Goal: Information Seeking & Learning: Compare options

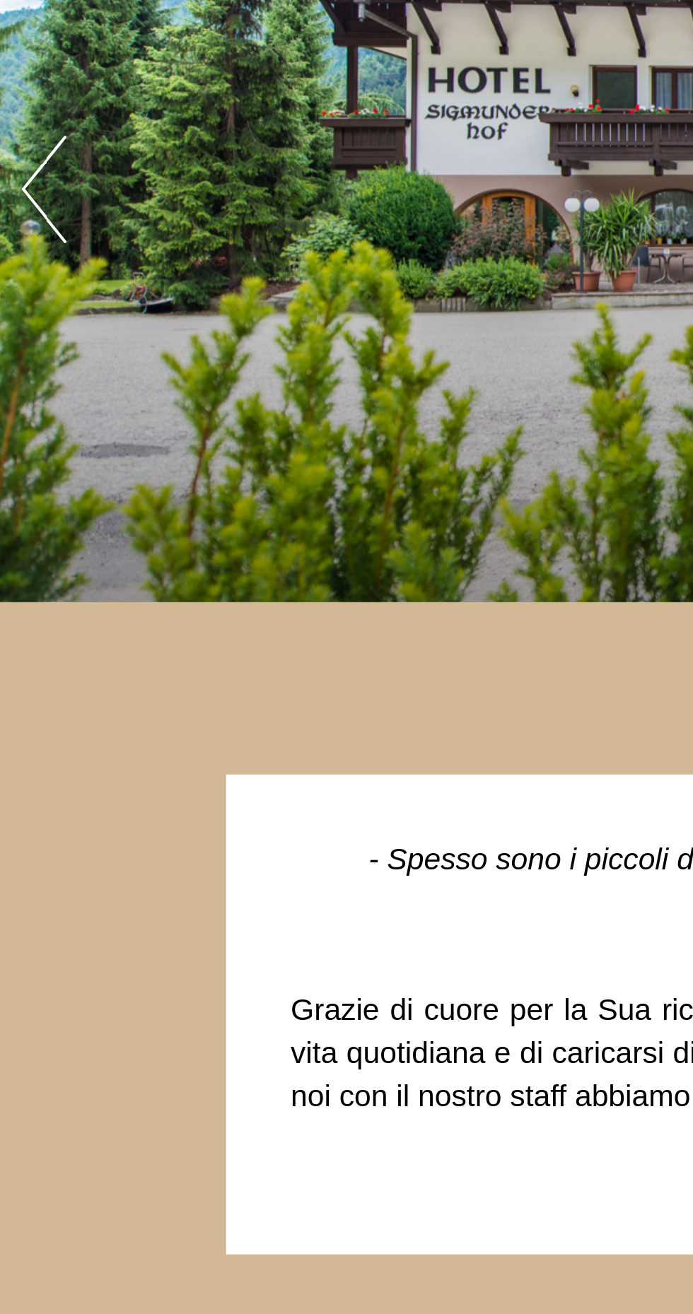
scroll to position [141, 0]
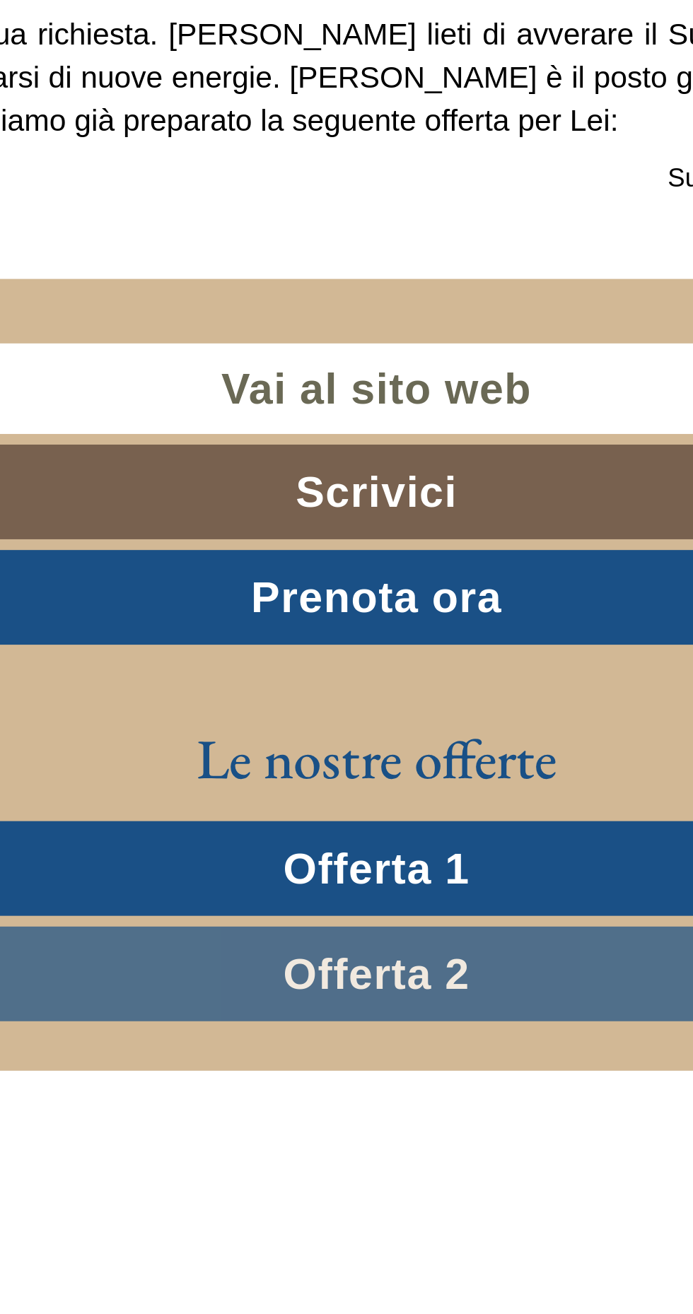
click at [332, 614] on span "Offerta 1" at bounding box center [347, 608] width 62 height 16
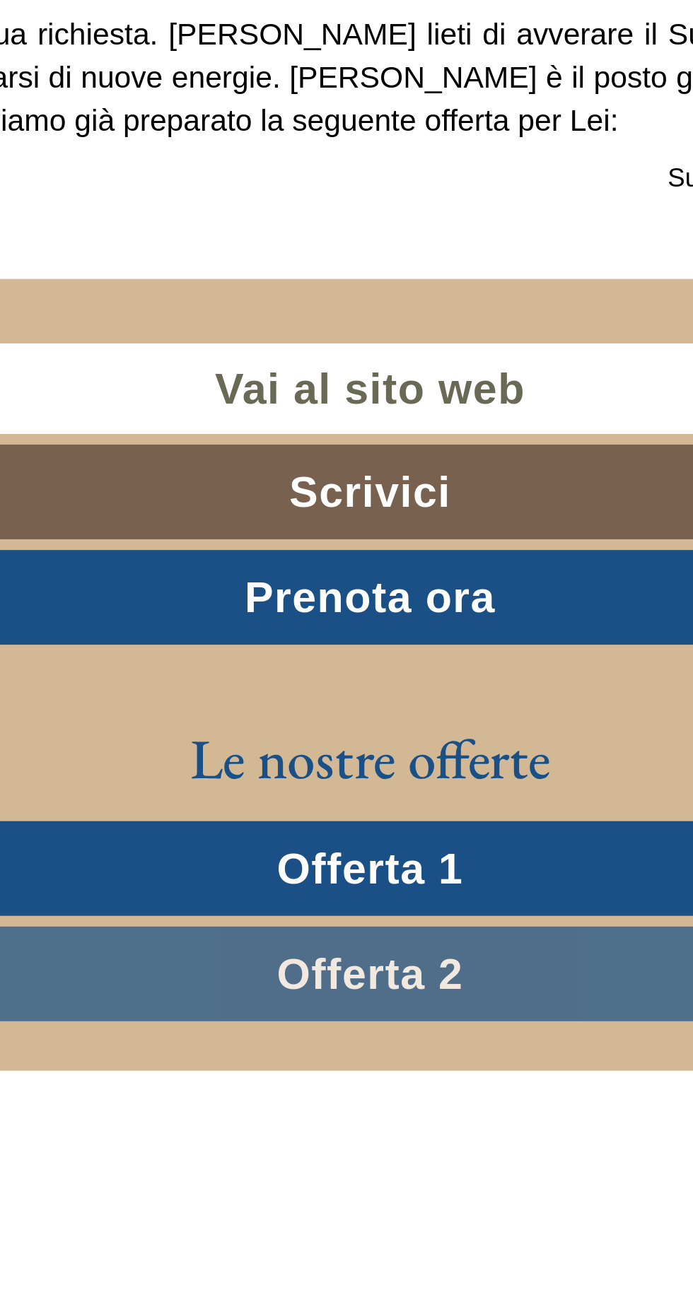
scroll to position [734, 0]
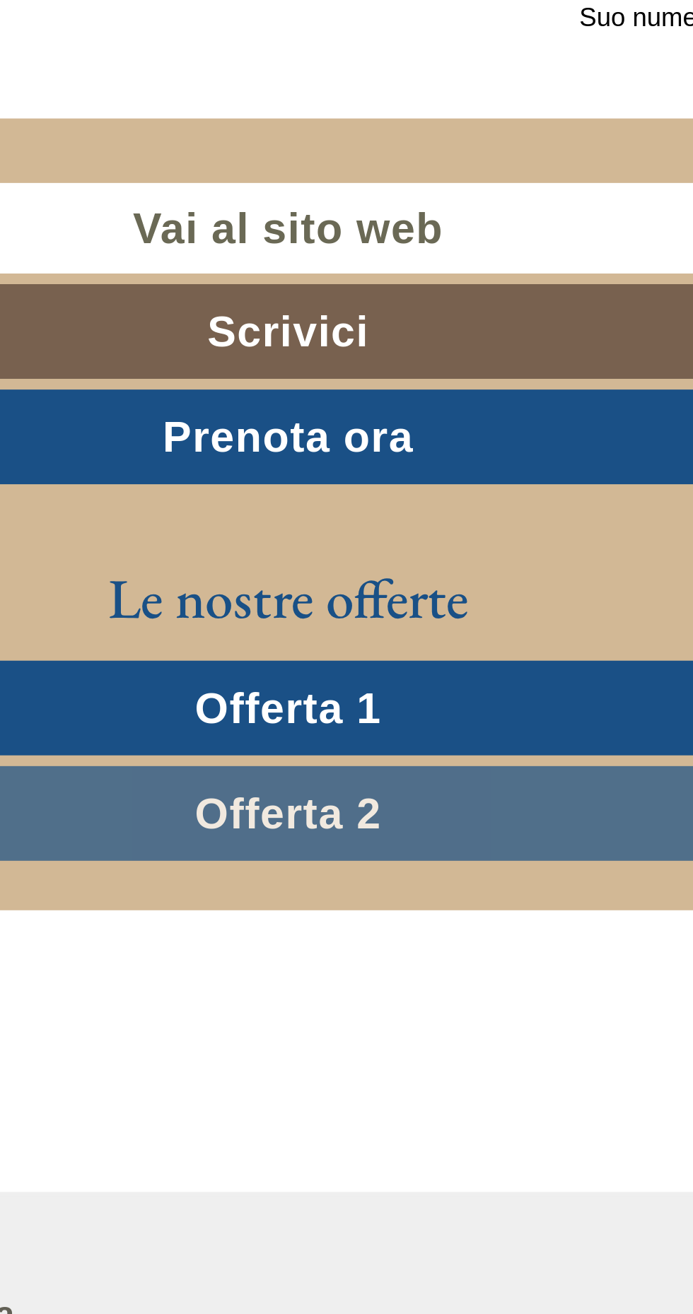
click at [330, 271] on span "Offerta 2" at bounding box center [347, 267] width 62 height 16
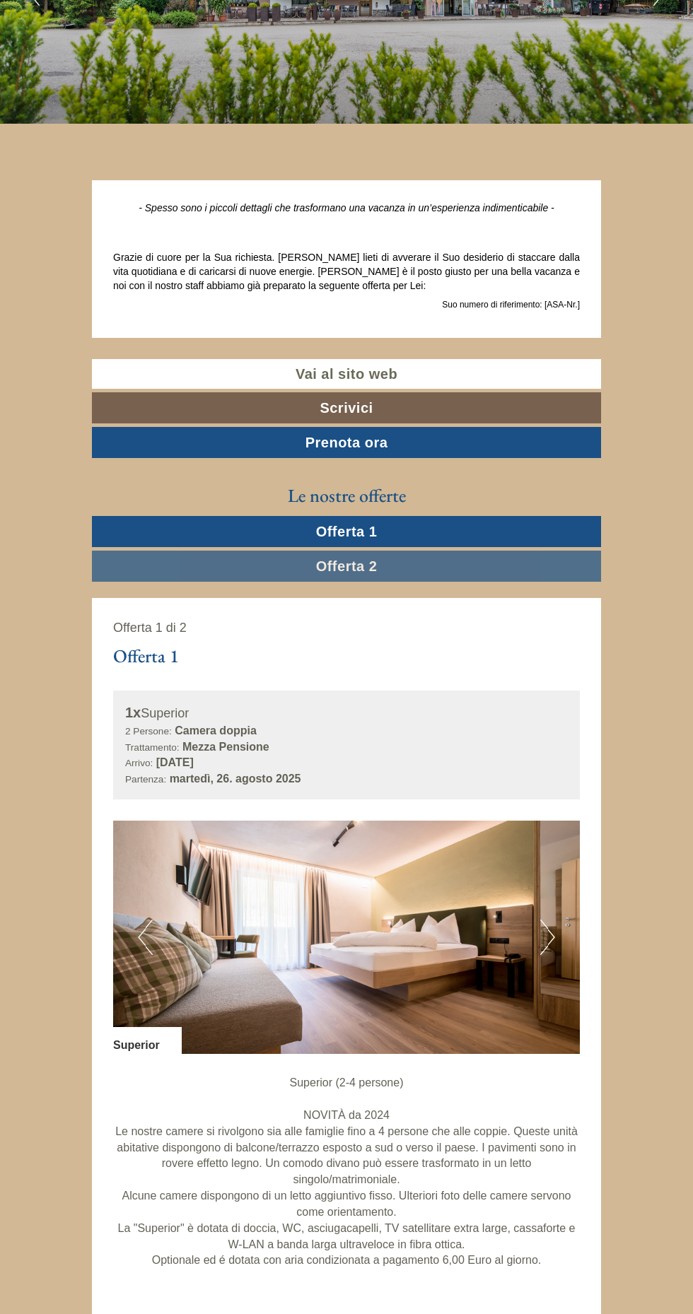
scroll to position [208, 0]
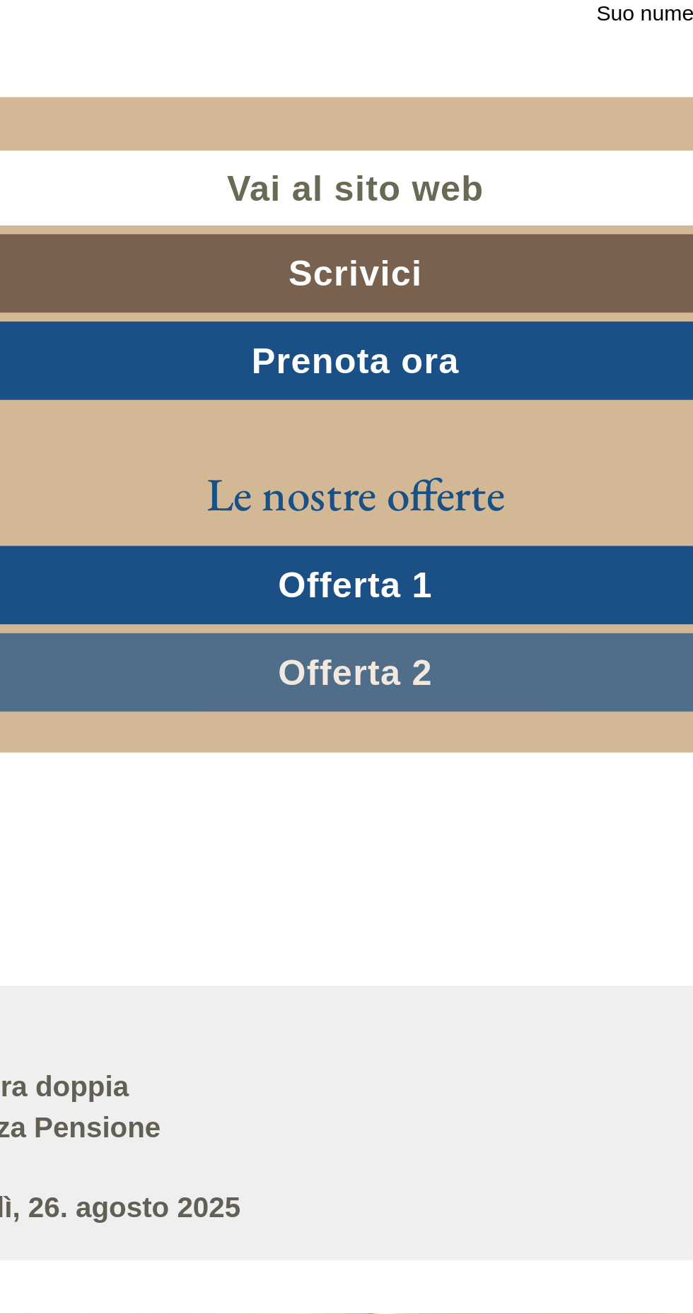
click at [338, 539] on span "Offerta 1" at bounding box center [347, 542] width 62 height 16
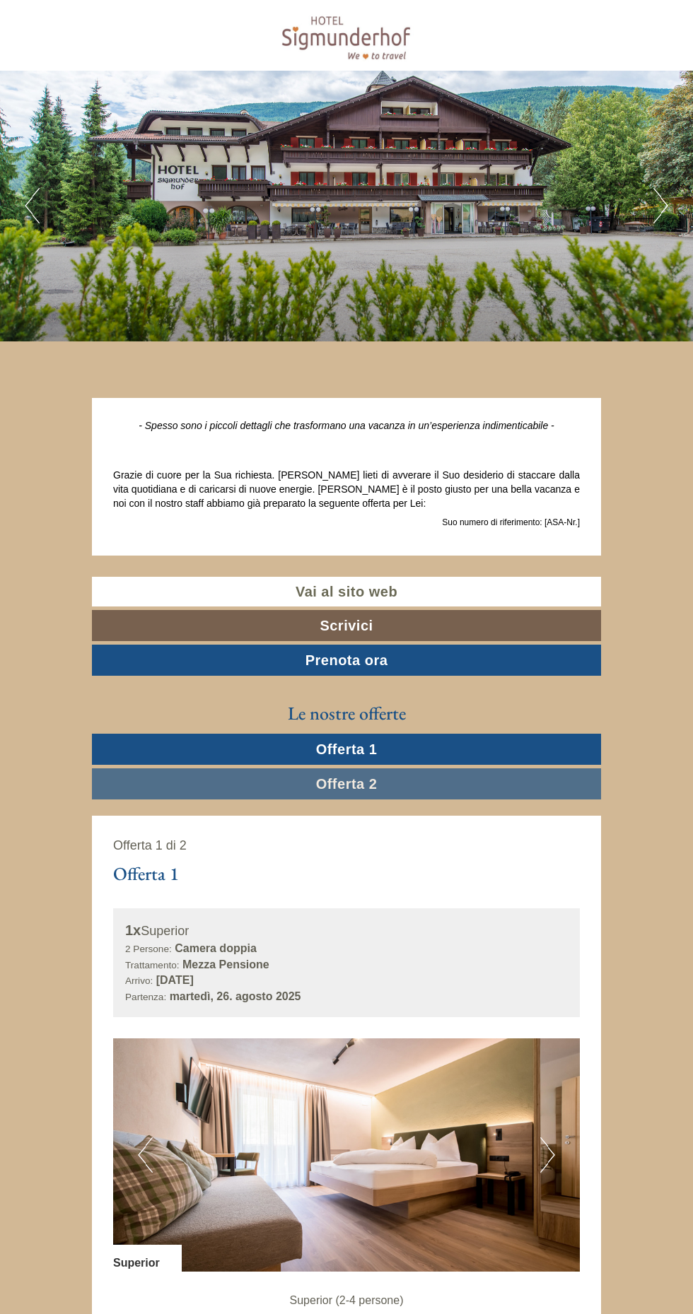
click at [322, 795] on link "Offerta 2" at bounding box center [346, 783] width 509 height 31
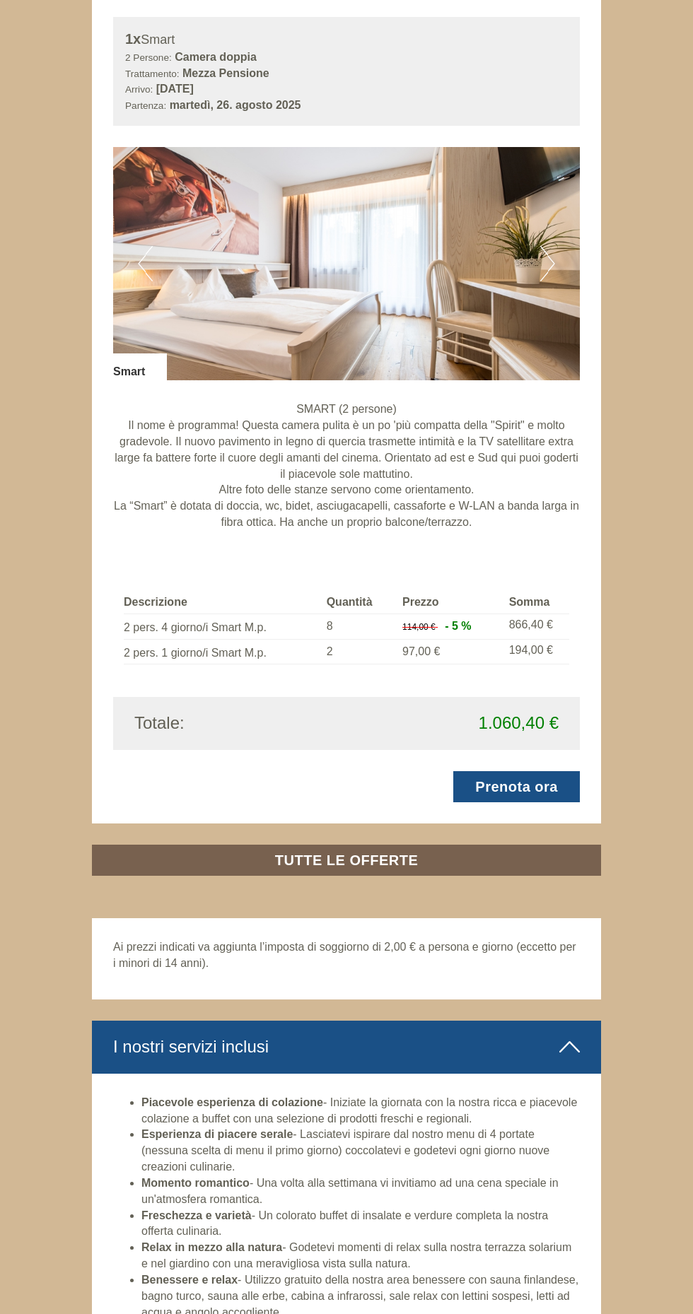
scroll to position [896, 0]
